Goal: Download file/media

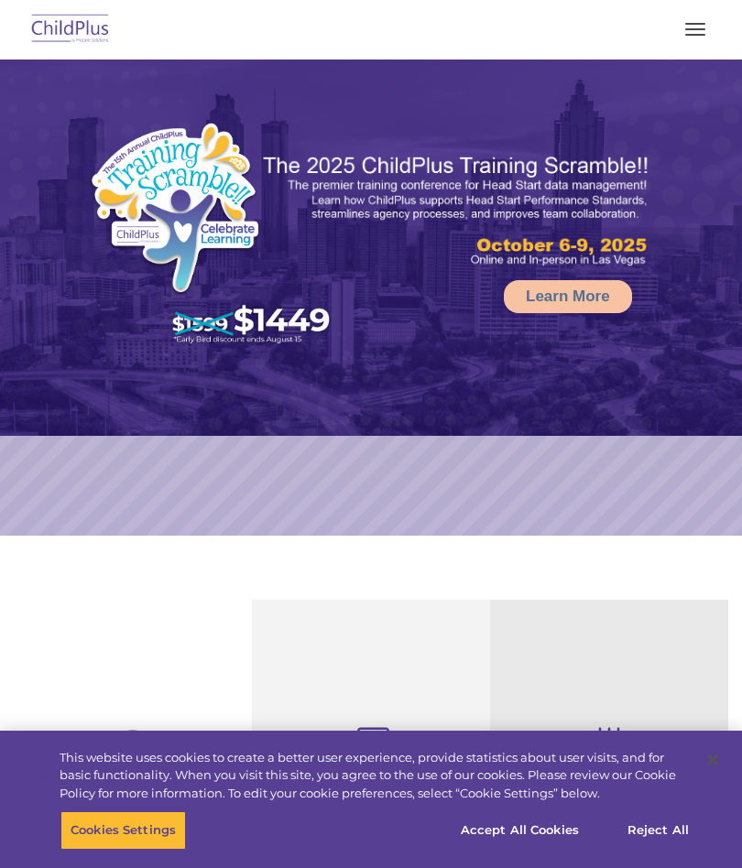
select select "MEDIUM"
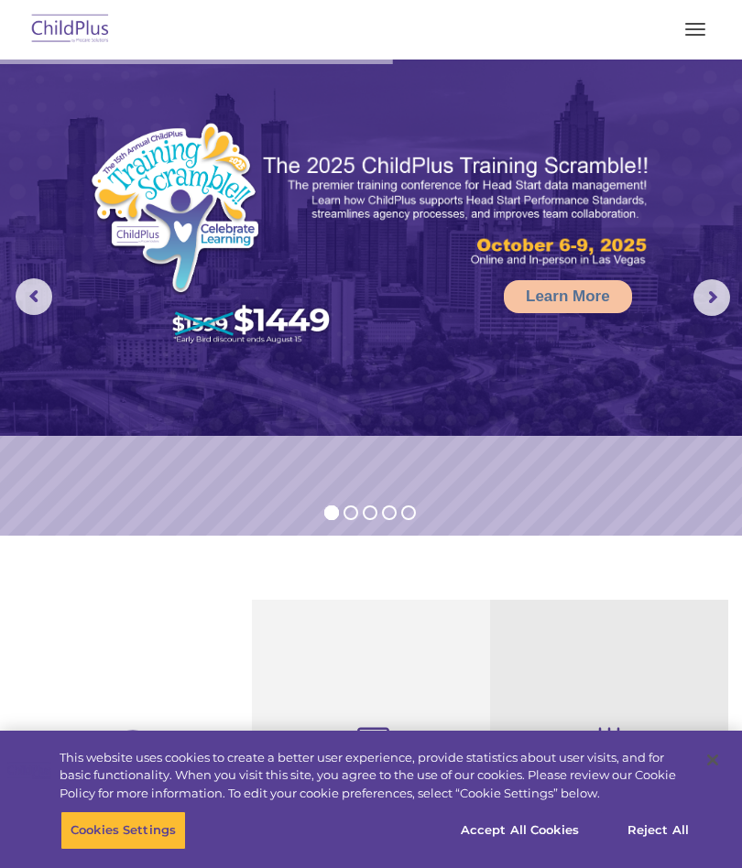
click at [679, 31] on button "button" at bounding box center [695, 29] width 38 height 29
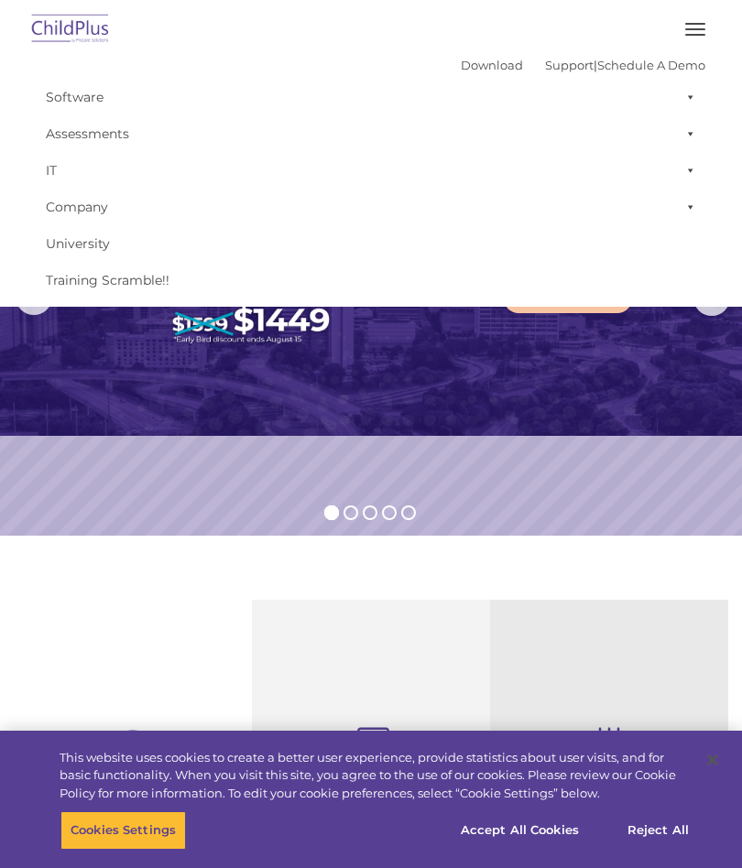
click at [572, 419] on img at bounding box center [371, 248] width 742 height 376
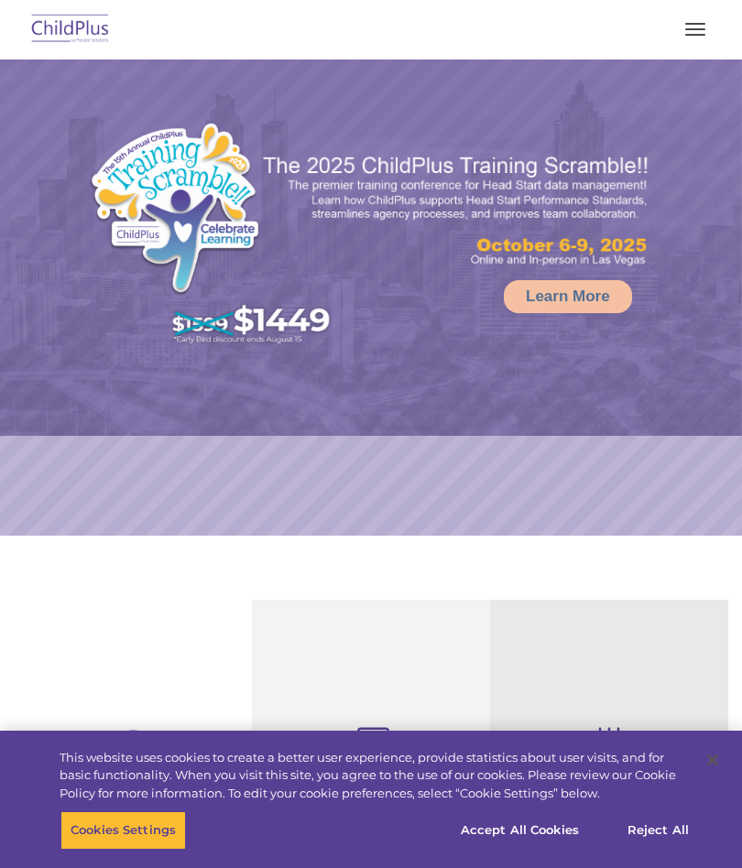
select select "MEDIUM"
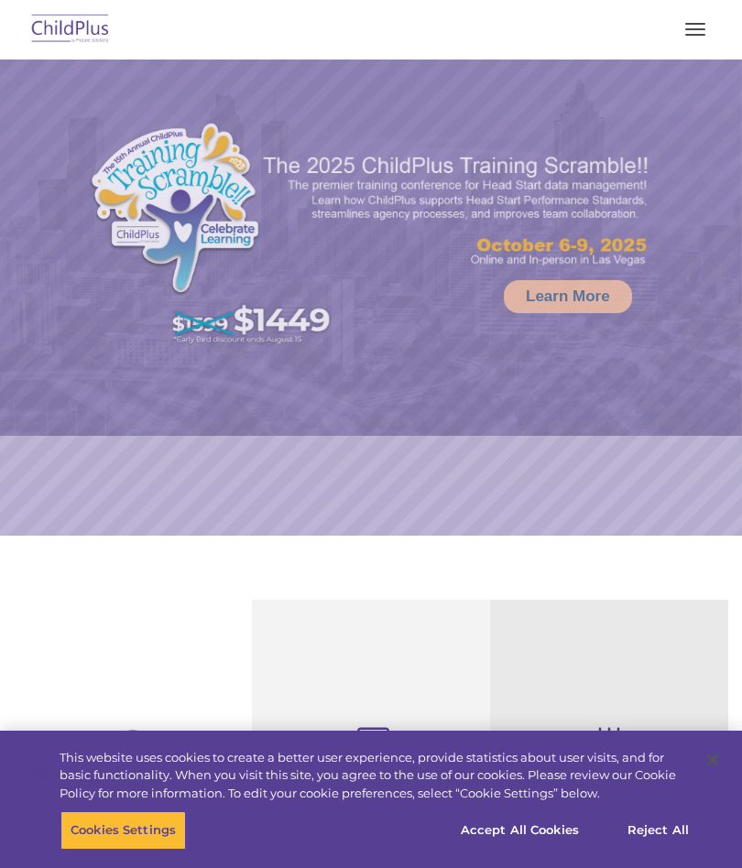
select select "MEDIUM"
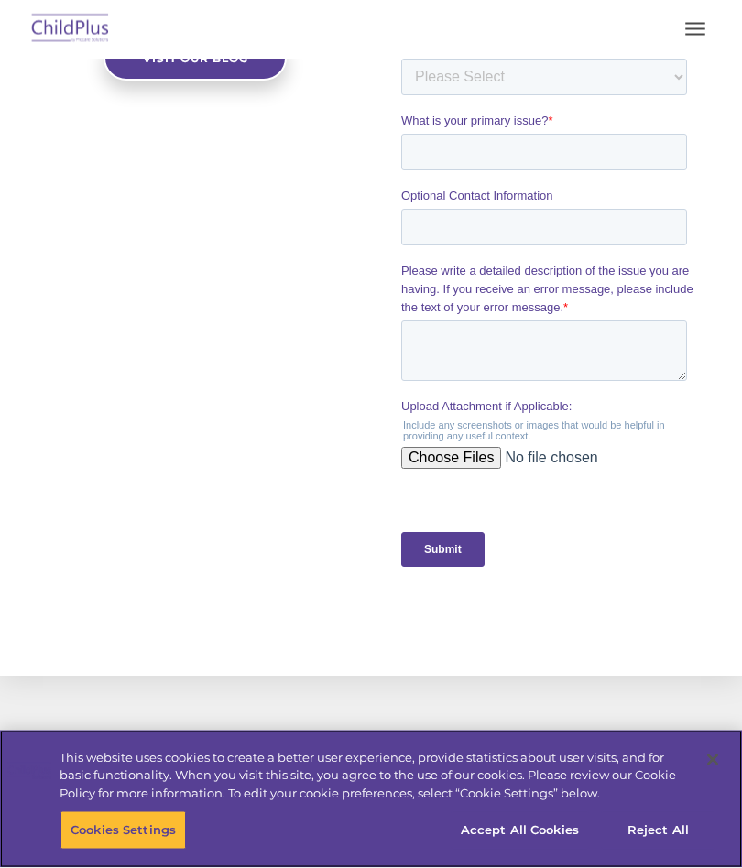
scroll to position [1708, 0]
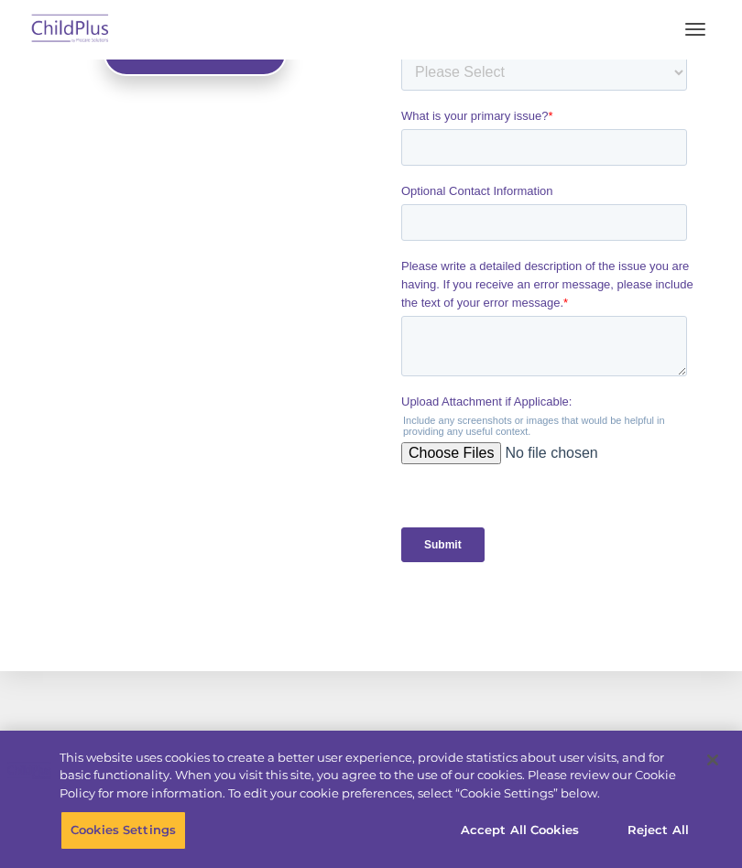
click at [79, 16] on img at bounding box center [70, 29] width 86 height 43
click at [695, 27] on button "button" at bounding box center [695, 29] width 38 height 29
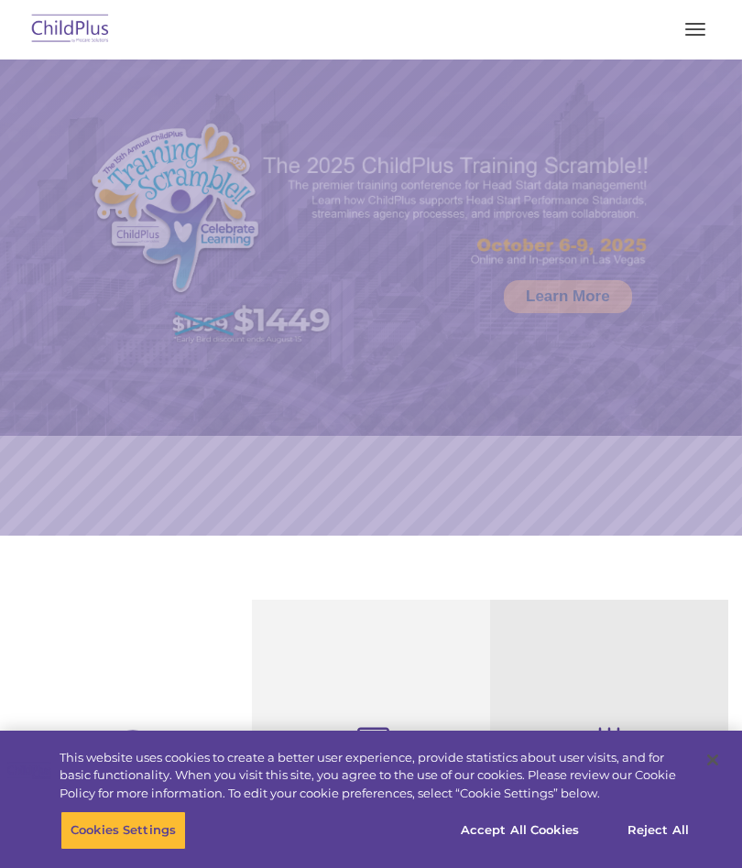
select select "MEDIUM"
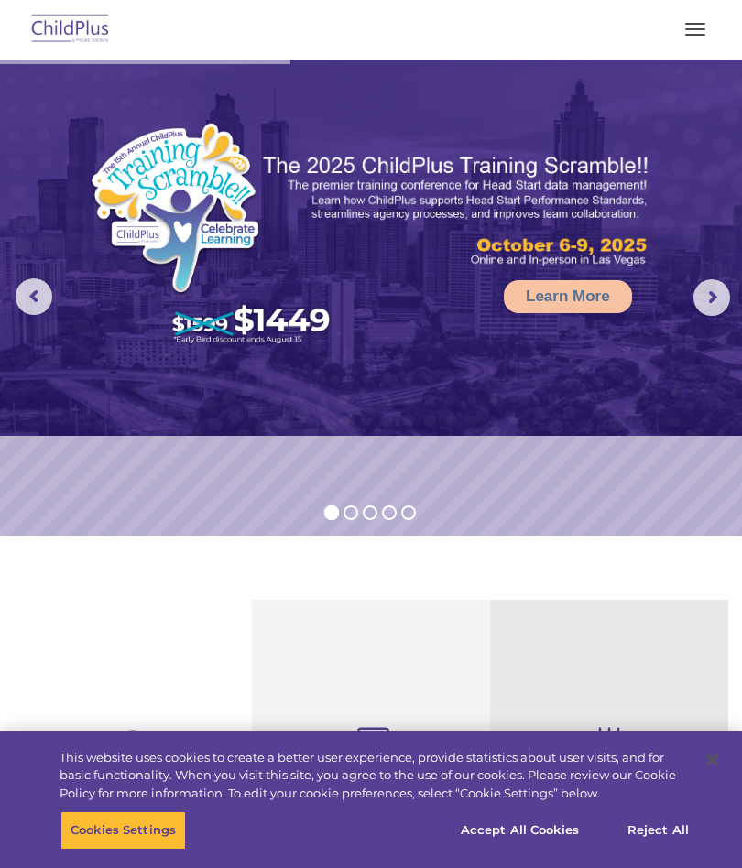
click at [699, 30] on button "button" at bounding box center [695, 29] width 38 height 29
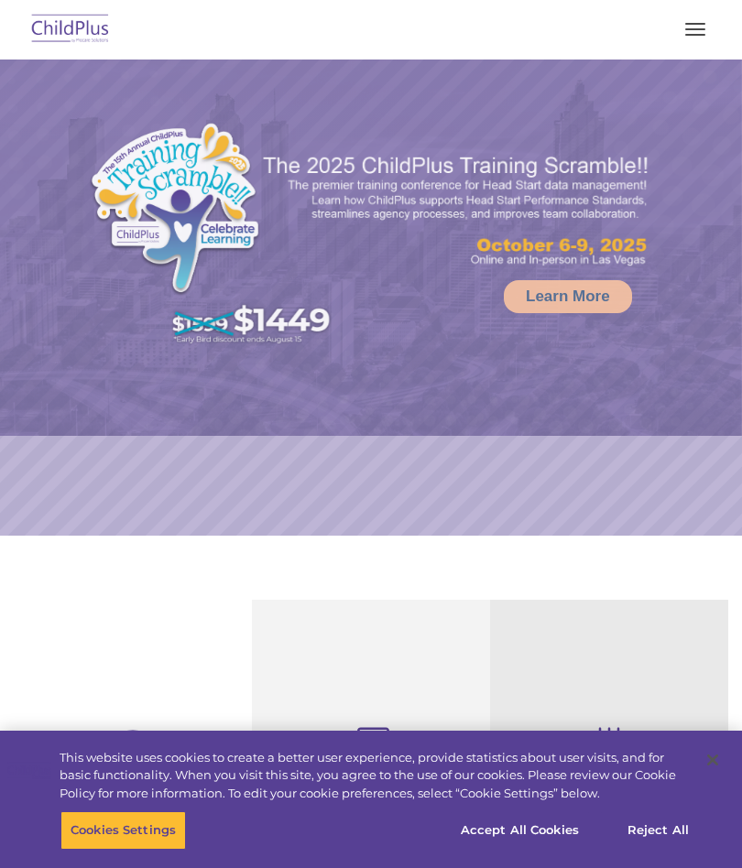
select select "MEDIUM"
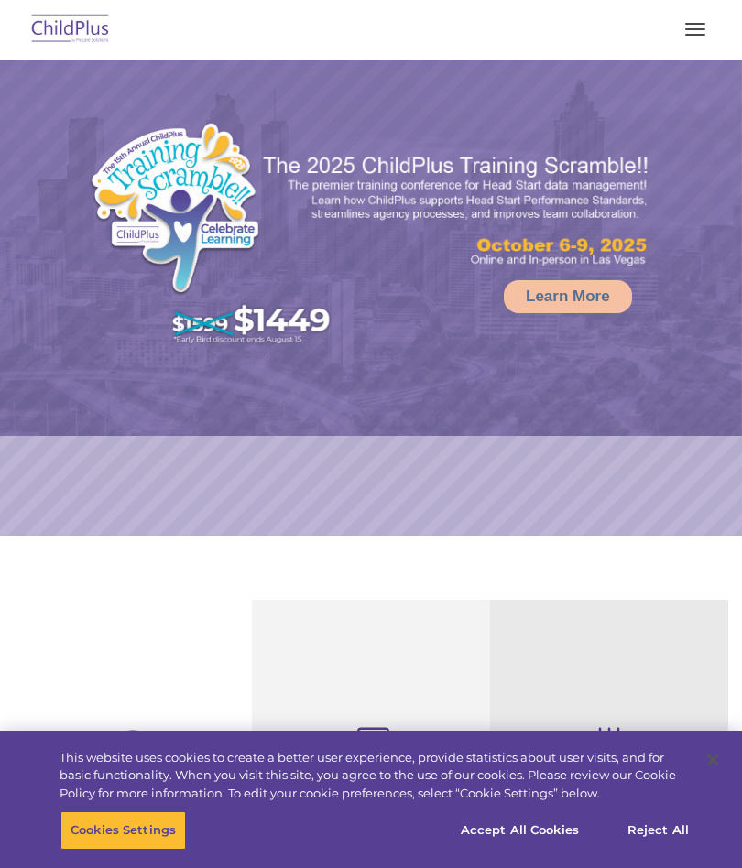
select select "MEDIUM"
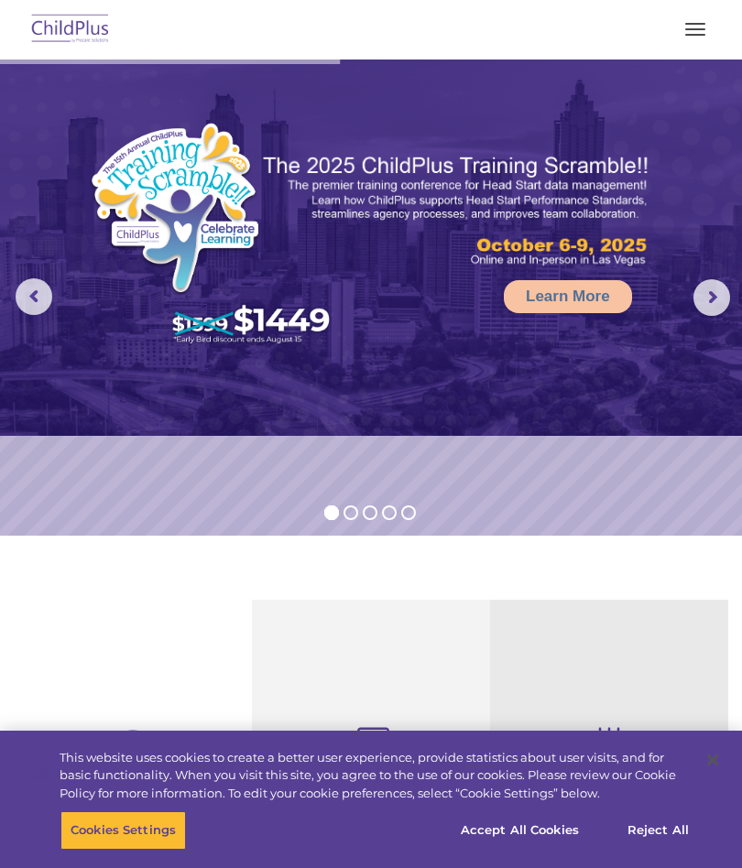
click at [735, 290] on img at bounding box center [371, 248] width 742 height 376
click at [702, 295] on rs-arrow at bounding box center [711, 297] width 37 height 37
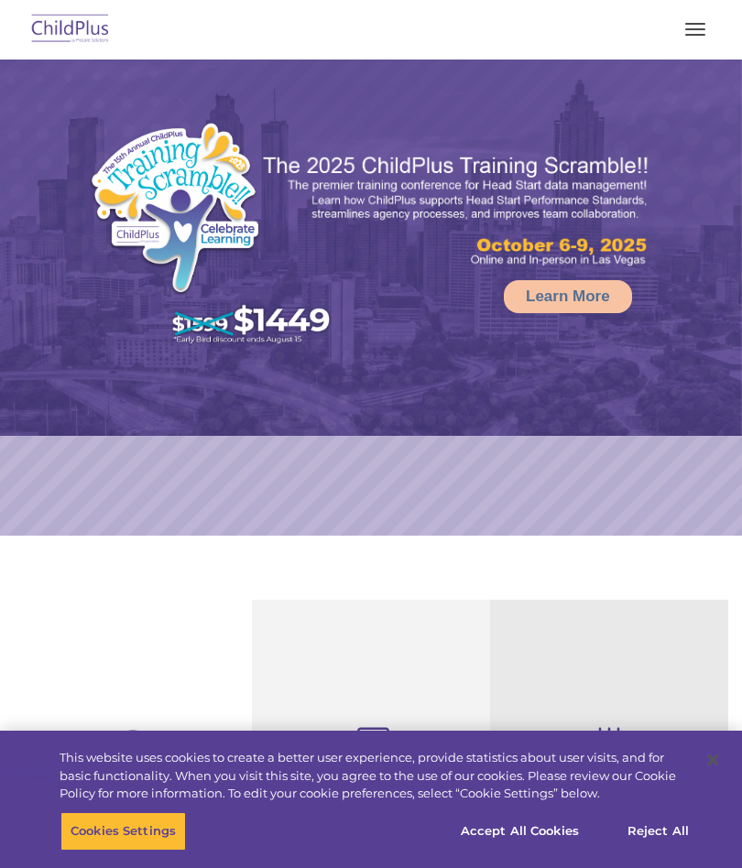
select select "MEDIUM"
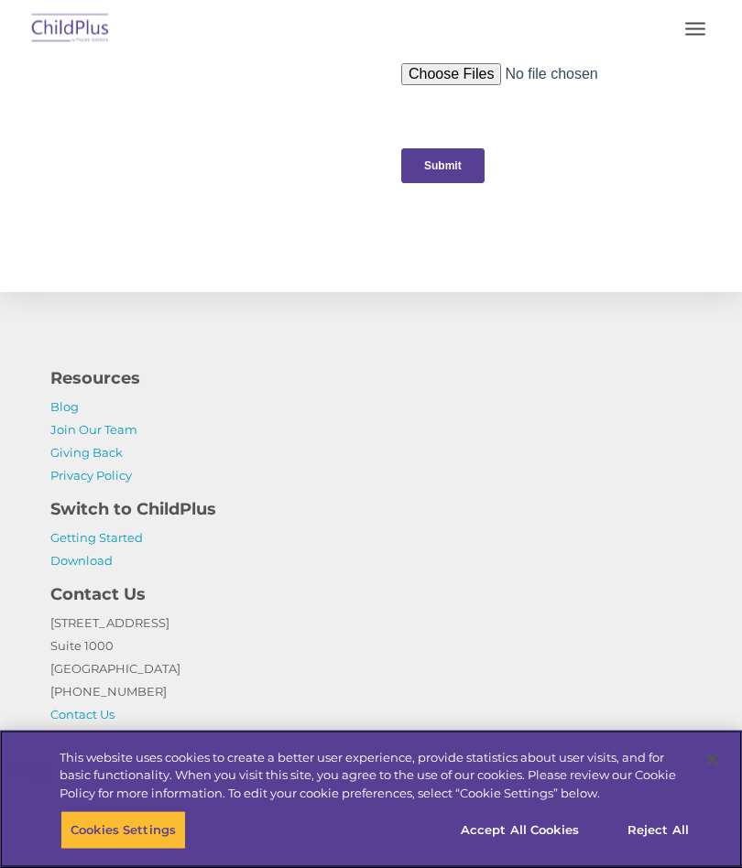
scroll to position [2139, 0]
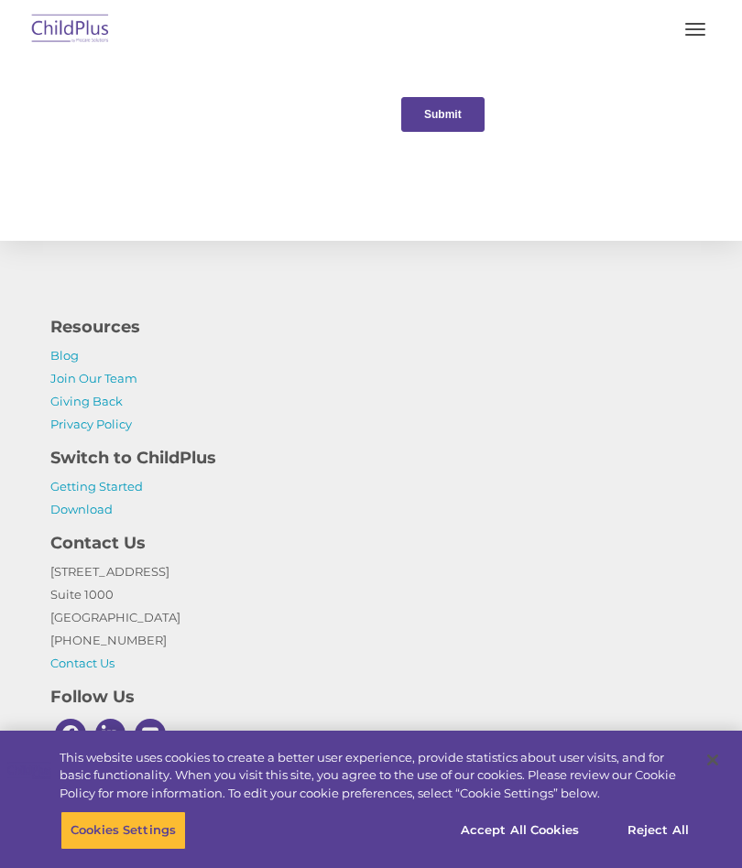
click at [95, 516] on link "Download" at bounding box center [81, 509] width 62 height 15
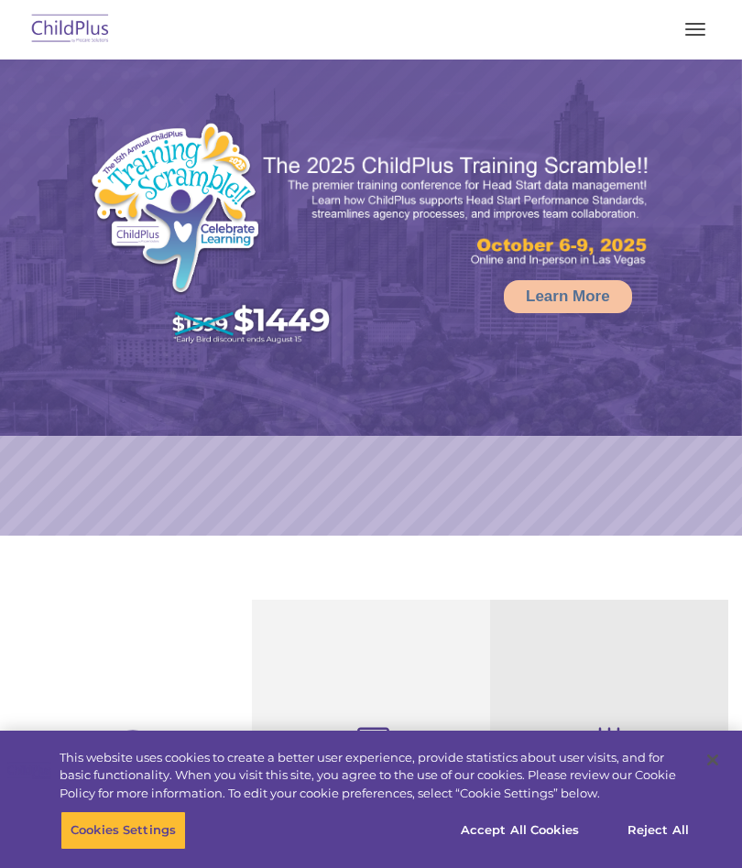
select select "MEDIUM"
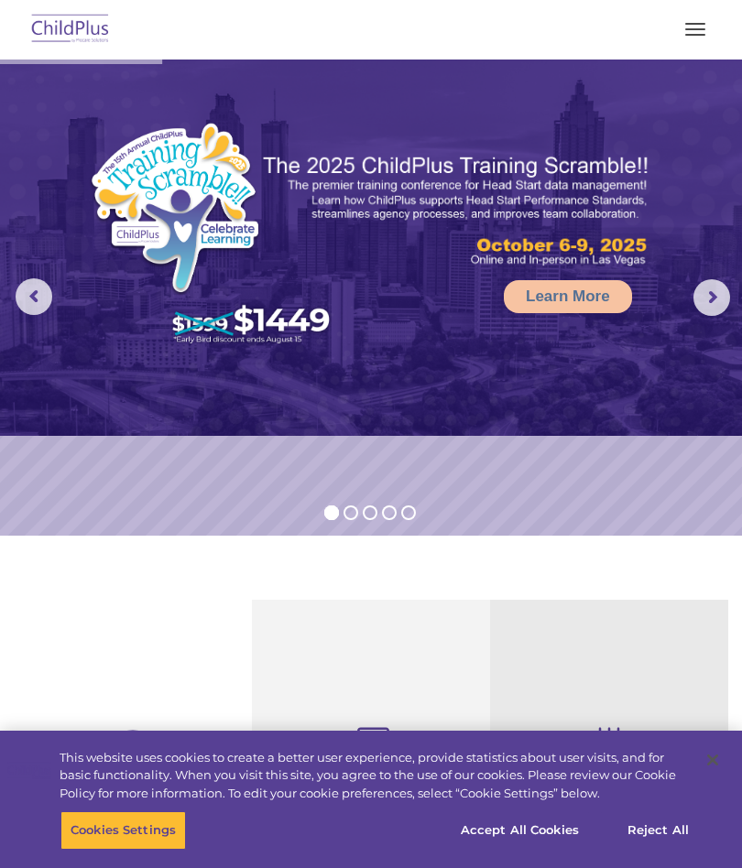
click at [711, 31] on button "button" at bounding box center [695, 29] width 38 height 29
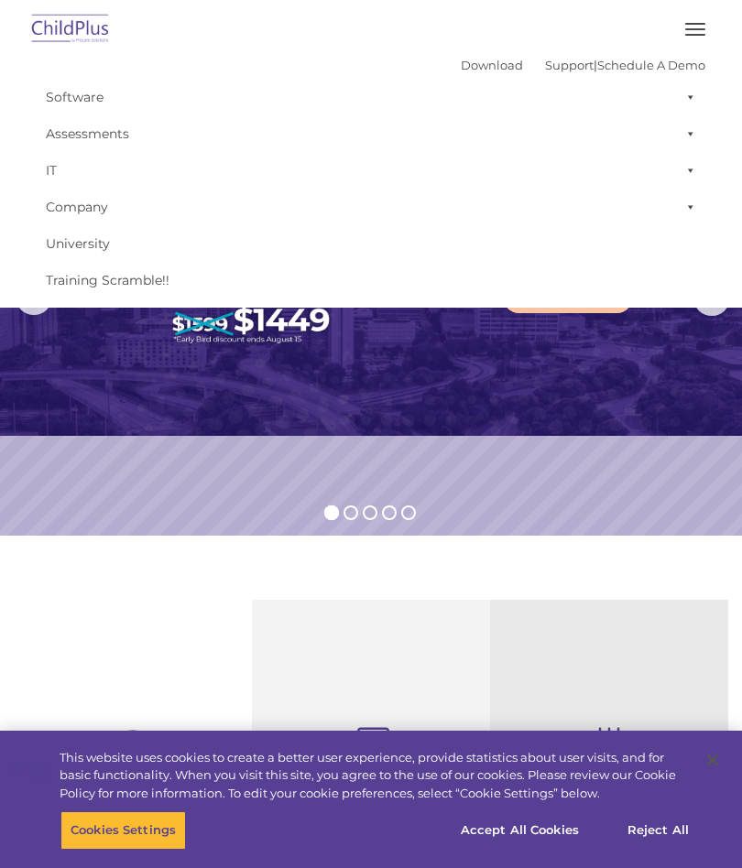
click at [699, 29] on span "button" at bounding box center [695, 29] width 20 height 2
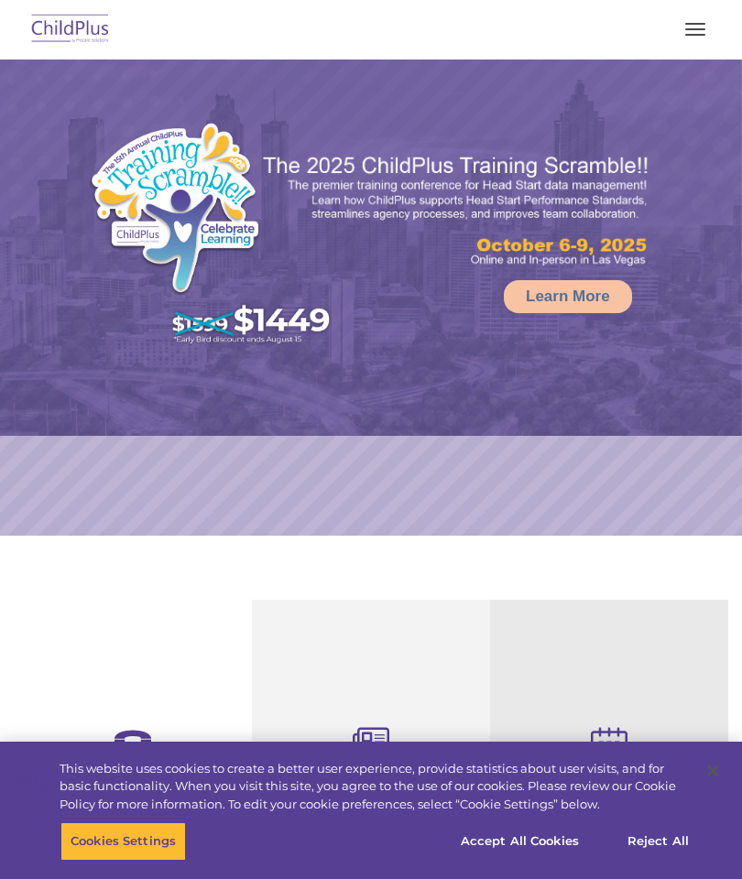
select select "MEDIUM"
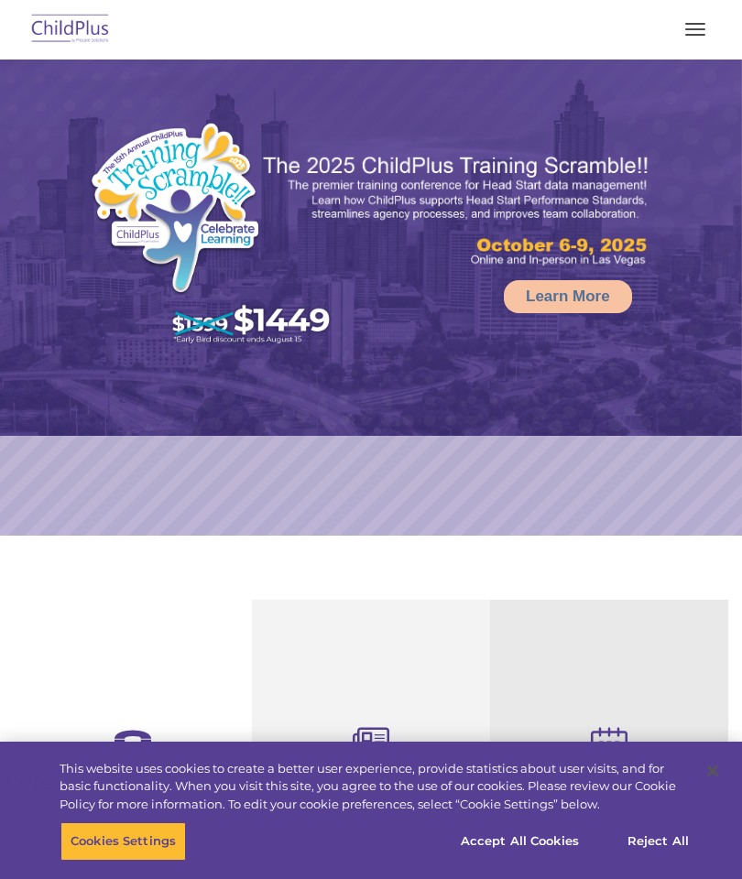
select select "MEDIUM"
